Goal: Transaction & Acquisition: Purchase product/service

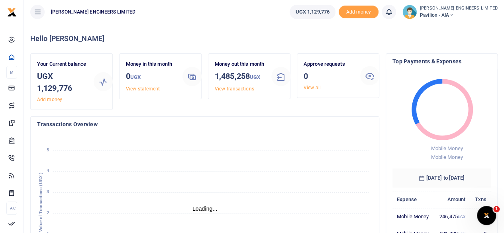
click at [453, 15] on icon at bounding box center [451, 15] width 5 height 6
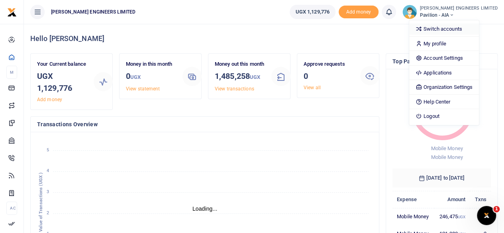
click at [461, 30] on link "Switch accounts" at bounding box center [444, 28] width 70 height 11
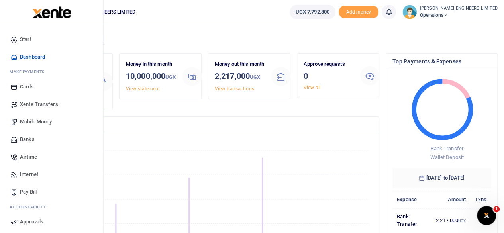
click at [34, 122] on span "Mobile Money" at bounding box center [36, 122] width 32 height 8
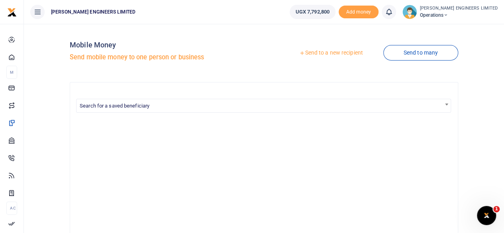
click at [337, 53] on link "Send to a new recipient" at bounding box center [331, 53] width 104 height 14
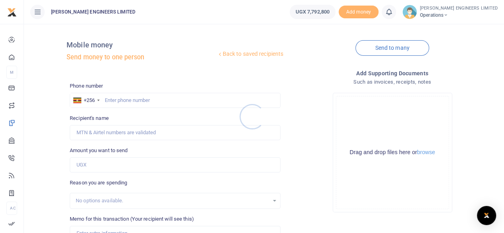
click at [115, 101] on div at bounding box center [252, 116] width 504 height 233
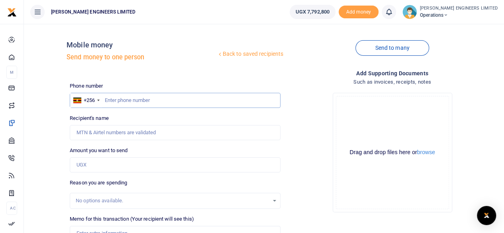
click at [116, 98] on input "text" at bounding box center [175, 100] width 211 height 15
type input "752280614"
click at [94, 163] on input "Amount you want to send" at bounding box center [175, 164] width 211 height 15
click at [84, 167] on input "Amount you want to send" at bounding box center [175, 164] width 211 height 15
type input "Sempijja Ronniereagan"
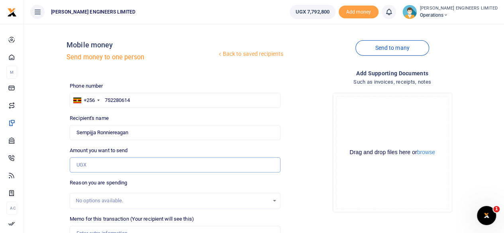
click at [88, 167] on input "Amount you want to send" at bounding box center [175, 164] width 211 height 15
click at [213, 71] on div "Back to saved recipients Mobile money Send money to one person" at bounding box center [174, 52] width 217 height 45
click at [81, 163] on input "Amount you want to send" at bounding box center [175, 164] width 211 height 15
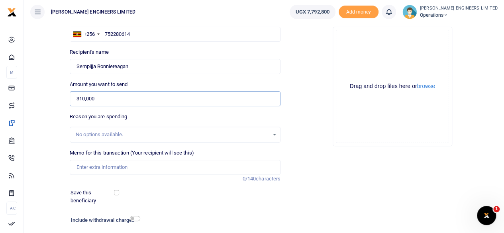
scroll to position [106, 0]
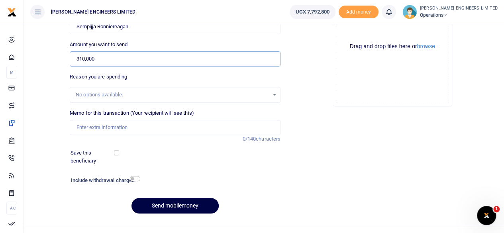
type input "310,000"
click at [87, 129] on input "Memo for this transaction (Your recipient will see this)" at bounding box center [175, 127] width 211 height 15
type input "30 pcs of reflective jackets plus branding and transport to office"
click at [135, 178] on input "checkbox" at bounding box center [135, 178] width 10 height 5
checkbox input "true"
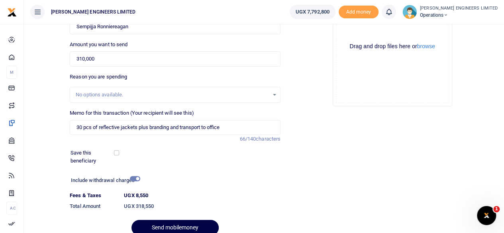
click at [184, 227] on div at bounding box center [187, 228] width 10 height 10
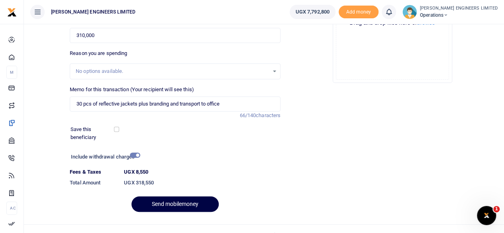
scroll to position [141, 0]
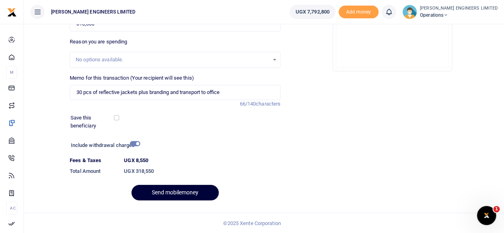
click at [191, 193] on button "Send mobilemoney" at bounding box center [174, 193] width 87 height 16
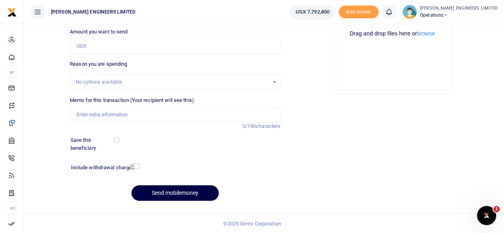
click at [393, 16] on icon at bounding box center [389, 12] width 8 height 9
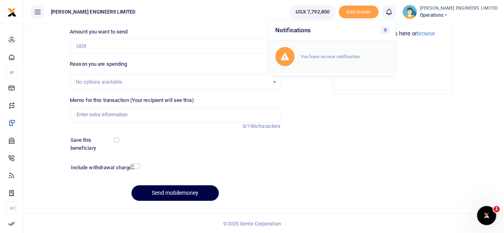
click at [359, 55] on small "You have no new notification" at bounding box center [330, 57] width 59 height 6
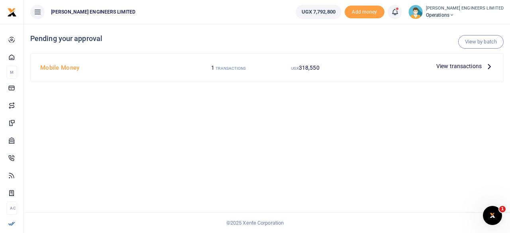
click at [449, 68] on span "View transactions" at bounding box center [458, 66] width 45 height 9
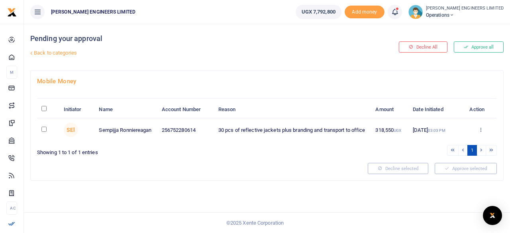
click at [43, 130] on input "checkbox" at bounding box center [43, 129] width 5 height 5
checkbox input "true"
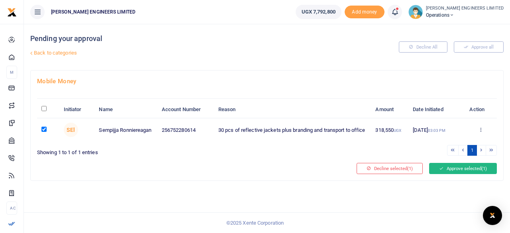
click at [456, 168] on button "Approve selected (1)" at bounding box center [463, 168] width 68 height 11
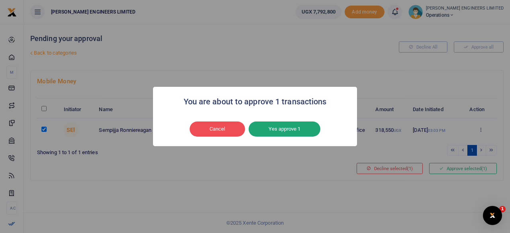
click at [273, 126] on button "Yes approve 1" at bounding box center [284, 128] width 72 height 15
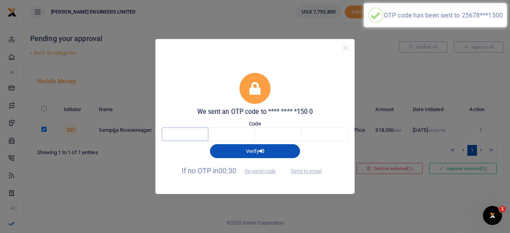
click at [191, 135] on input "text" at bounding box center [185, 134] width 47 height 14
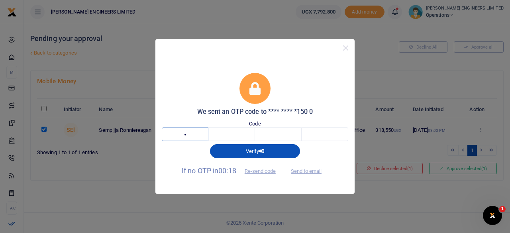
type input "1"
type input "9"
type input "8"
type input "7"
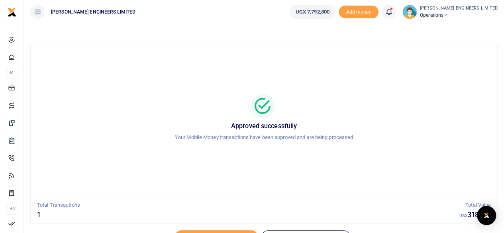
click at [448, 15] on icon at bounding box center [445, 15] width 5 height 6
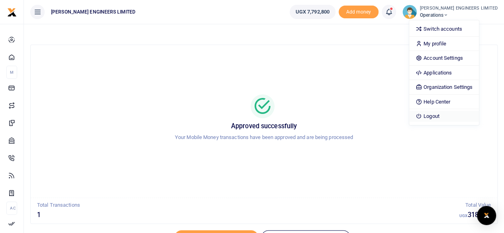
click at [460, 114] on link "Logout" at bounding box center [444, 116] width 70 height 11
